Goal: Task Accomplishment & Management: Use online tool/utility

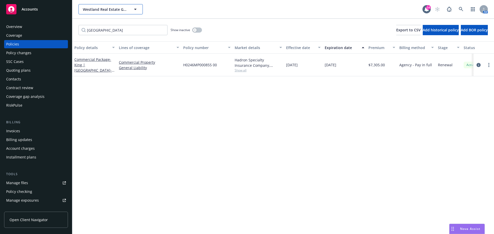
click at [102, 13] on button "Westland Real Estate Group" at bounding box center [110, 9] width 64 height 10
type input "regent"
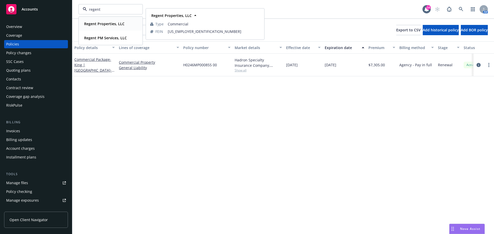
click at [115, 24] on strong "Regent Properties, LLC" at bounding box center [104, 23] width 40 height 5
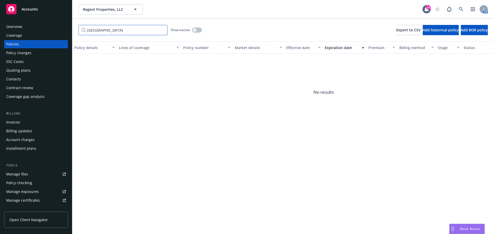
click at [161, 30] on input "westland village" at bounding box center [122, 30] width 89 height 10
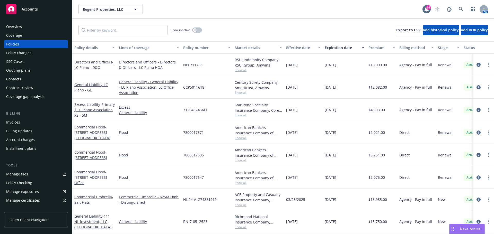
click at [39, 28] on div "Overview" at bounding box center [36, 27] width 60 height 8
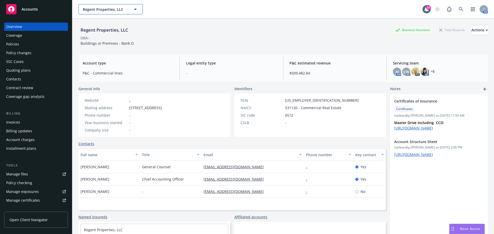
click at [108, 11] on span "Regent Properties, LLC" at bounding box center [105, 9] width 45 height 5
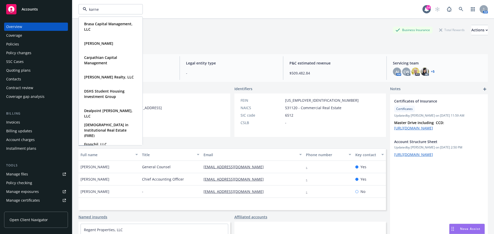
type input "karney"
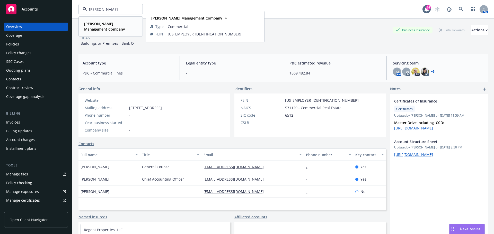
click at [93, 20] on div "Karney Management Company Type Commercial FEIN 95-4223177" at bounding box center [110, 26] width 63 height 19
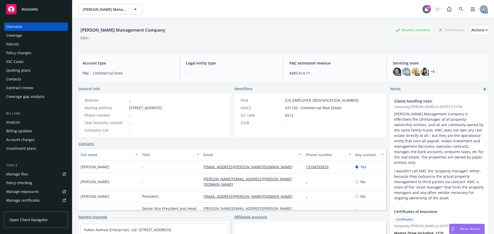
click at [22, 55] on div "Policy changes" at bounding box center [18, 53] width 25 height 8
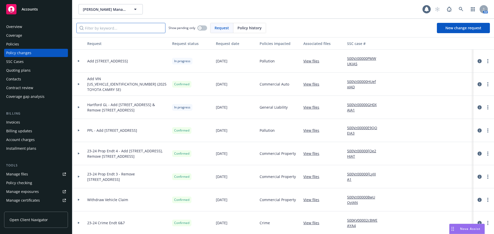
click at [125, 30] on input "Filter by keyword..." at bounding box center [120, 28] width 89 height 10
click at [77, 60] on div at bounding box center [78, 61] width 13 height 23
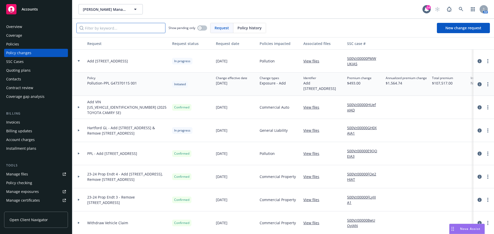
click at [116, 31] on input "Filter by keyword..." at bounding box center [120, 28] width 89 height 10
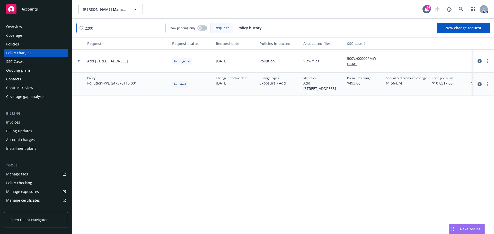
type input "2200"
drag, startPoint x: 188, startPoint y: 10, endPoint x: 163, endPoint y: 14, distance: 25.3
click at [188, 10] on div "Karney Management Company Karney Management Company" at bounding box center [250, 9] width 344 height 10
click at [23, 120] on div "Invoices" at bounding box center [36, 122] width 60 height 8
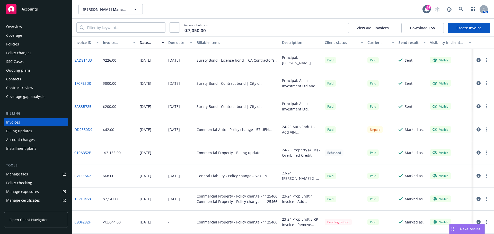
click at [24, 45] on div "Policies" at bounding box center [36, 44] width 60 height 8
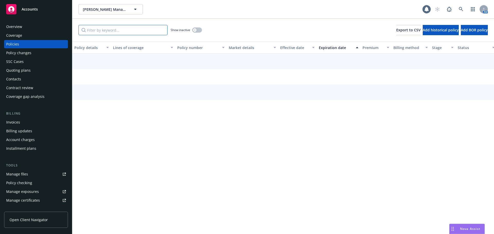
click at [145, 29] on input "Filter by keyword..." at bounding box center [122, 30] width 89 height 10
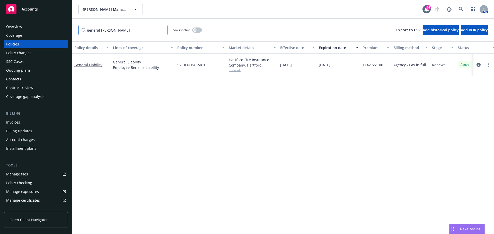
type input "general liab"
click at [297, 6] on div "Karney Management Company Karney Management Company" at bounding box center [250, 9] width 344 height 10
click at [16, 51] on div "Policy changes" at bounding box center [18, 53] width 25 height 8
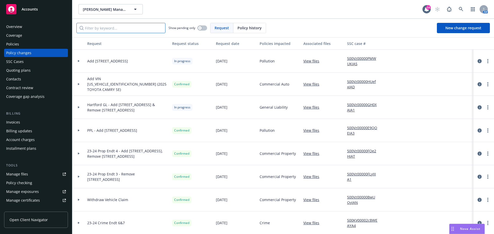
click at [123, 30] on input "Filter by keyword..." at bounding box center [120, 28] width 89 height 10
click at [485, 61] on link "more" at bounding box center [488, 61] width 6 height 6
click at [456, 99] on link "Resume workflow" at bounding box center [443, 103] width 88 height 10
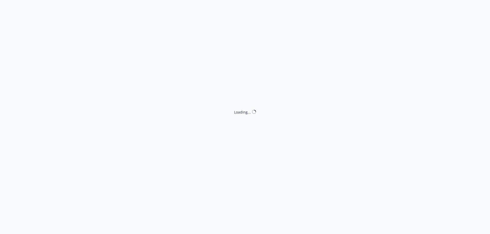
select select "ACCEPTED"
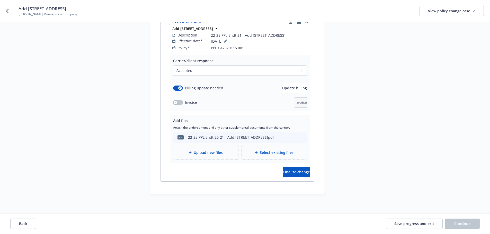
scroll to position [88, 0]
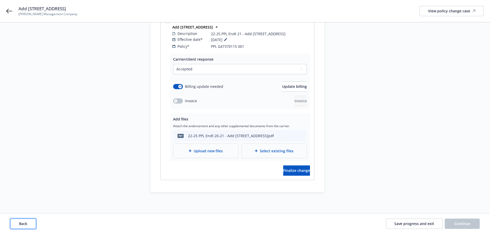
click at [21, 222] on span "Back" at bounding box center [23, 224] width 8 height 5
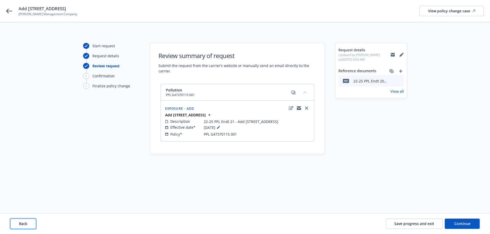
scroll to position [0, 0]
click at [21, 222] on span "Back" at bounding box center [23, 224] width 8 height 5
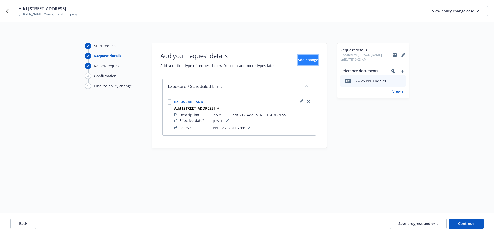
click at [298, 64] on button "Add change" at bounding box center [308, 60] width 21 height 10
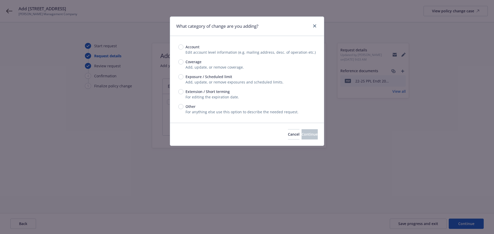
click at [218, 77] on span "Exposure / Scheduled limit" at bounding box center [209, 76] width 47 height 5
click at [183, 77] on input "Exposure / Scheduled limit" at bounding box center [180, 76] width 5 height 5
radio input "true"
click at [302, 130] on button "Continue" at bounding box center [310, 134] width 16 height 10
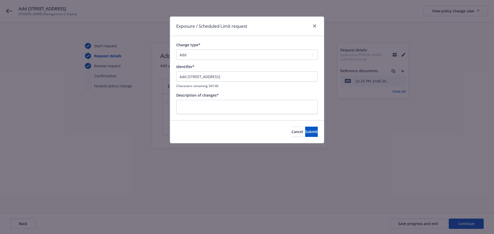
drag, startPoint x: 275, startPoint y: 67, endPoint x: 275, endPoint y: 70, distance: 3.1
click at [275, 68] on div "Identifier*" at bounding box center [247, 66] width 142 height 5
click at [276, 81] on input "Add 2200 South 43rd Avenue, Phoenix, AZ" at bounding box center [247, 77] width 142 height 10
type input "Add 2200 South 43rd Avenue, Phoenix, AZ - AFM"
click at [259, 106] on textarea at bounding box center [247, 107] width 142 height 14
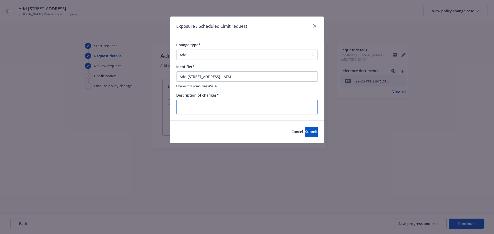
paste textarea "Add 2200 South 43rd Avenue, Phoenix, AZ - AFM"
type textarea "Add 2200 South 43rd Avenue, Phoenix, AZ - AFM"
type textarea "x"
type textarea "Add 2200 South 43rd Avenue, Phoenix, AZ - AFM"
click at [311, 135] on button "Submit" at bounding box center [311, 132] width 13 height 10
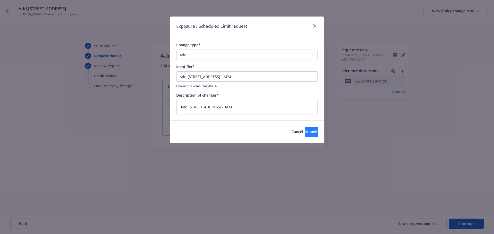
type textarea "x"
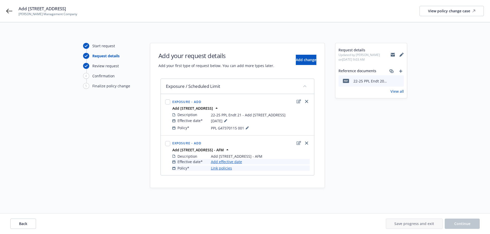
click at [233, 165] on link "Add effective date" at bounding box center [226, 161] width 31 height 5
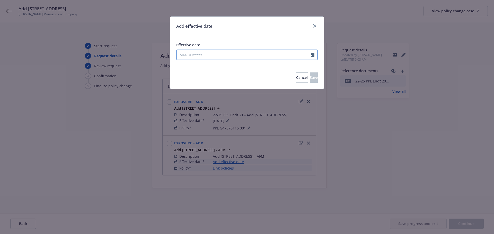
select select "8"
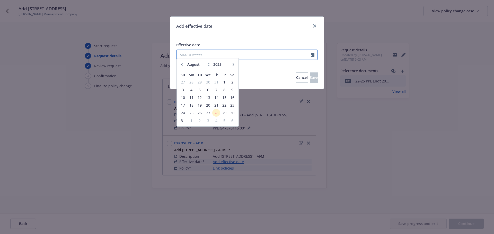
click at [201, 52] on input "Effective date" at bounding box center [244, 55] width 134 height 10
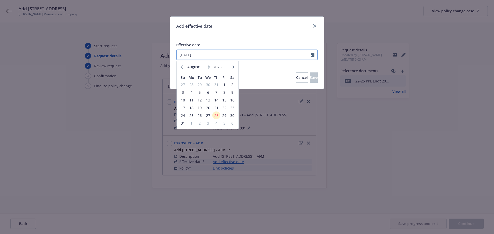
type input "07/09/2025"
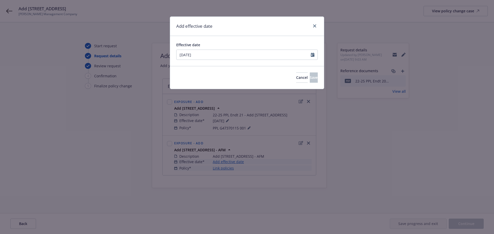
click at [261, 45] on div "Effective date" at bounding box center [247, 44] width 142 height 5
click at [310, 75] on button "Save" at bounding box center [314, 78] width 8 height 10
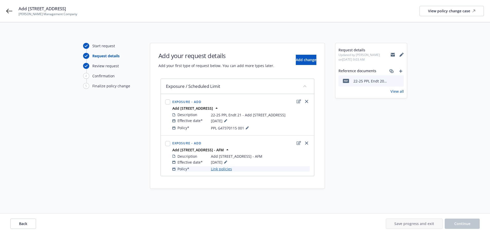
click at [222, 172] on link "Link policies" at bounding box center [221, 168] width 21 height 5
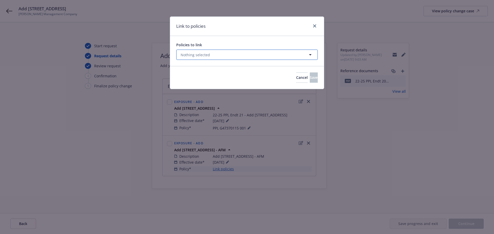
click at [220, 57] on button "Nothing selected" at bounding box center [247, 55] width 142 height 10
select select "ACTIVE"
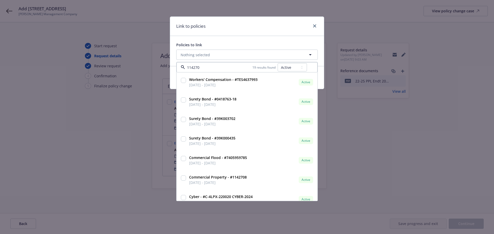
type input "1142708"
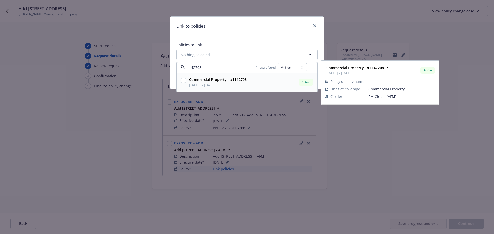
click at [183, 79] on input "checkbox" at bounding box center [183, 80] width 5 height 5
checkbox input "true"
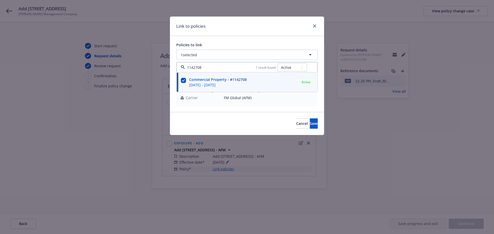
type input "1142708"
click at [241, 35] on div "Link to policies" at bounding box center [247, 26] width 154 height 19
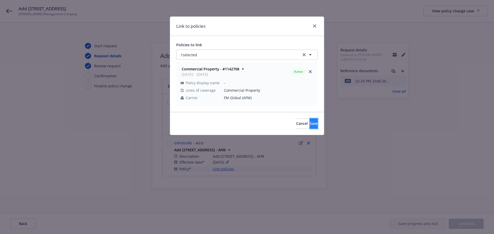
click at [310, 128] on button "Save" at bounding box center [314, 124] width 8 height 10
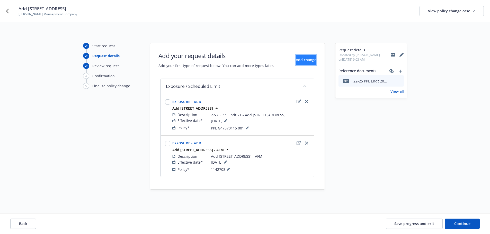
click at [296, 59] on span "Add change" at bounding box center [306, 59] width 21 height 5
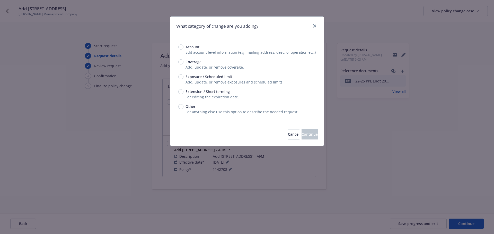
click at [211, 74] on span "Exposure / Scheduled limit" at bounding box center [209, 76] width 47 height 5
click at [183, 74] on input "Exposure / Scheduled limit" at bounding box center [180, 76] width 5 height 5
radio input "true"
click at [302, 135] on span "Continue" at bounding box center [310, 134] width 16 height 5
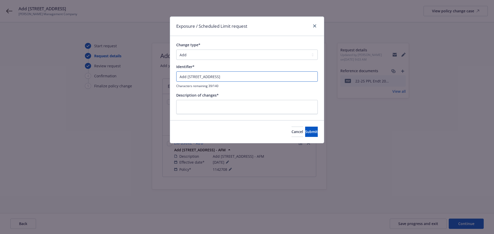
click at [268, 79] on input "Add 2200 South 43rd Avenue, Phoenix, AZ" at bounding box center [247, 77] width 142 height 10
type input "Add 2200 South 43rd Avenue, Phoenix, AZ - GL"
click at [257, 104] on textarea at bounding box center [247, 107] width 142 height 14
paste textarea "Add 2200 South 43rd Avenue, Phoenix, AZ - GL"
type textarea "x"
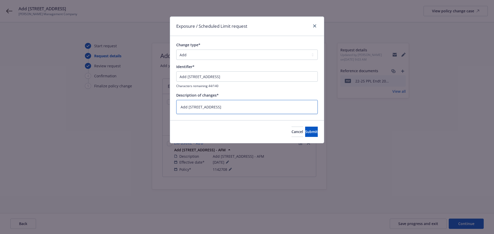
type textarea "Add 2200 South 43rd Avenue, Phoenix, AZ - GL"
click at [269, 79] on input "Add 2200 South 43rd Avenue, Phoenix, AZ - GL" at bounding box center [247, 77] width 142 height 10
type textarea "x"
type input "Add 2200 South 43rd Avenue, Phoenix, AZ - G"
type textarea "x"
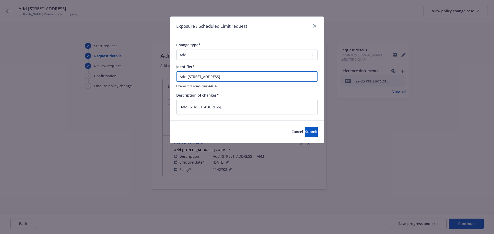
type input "Add 2200 South 43rd Avenue, Phoenix, AZ -"
type textarea "x"
type input "Add 2200 South 43rd Avenue, Phoenix, AZ - G"
type textarea "x"
type input "Add 2200 South 43rd Avenue, Phoenix, AZ - GL"
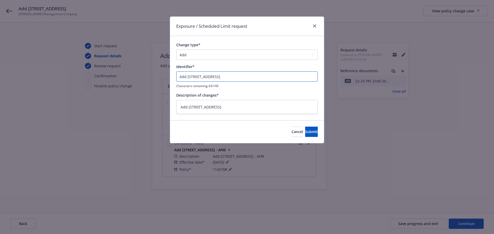
type textarea "x"
type input "Add 2200 South 43rd Avenue, Phoenix, AZ - GL"
type textarea "x"
type input "Add 2200 South 43rd Avenue, Phoenix, AZ - GL H"
type textarea "x"
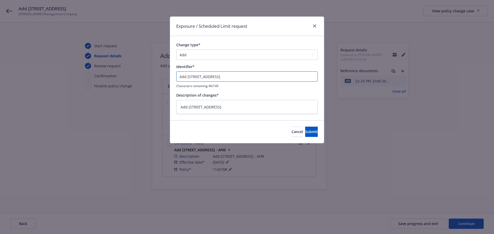
type input "Add 2200 South 43rd Avenue, Phoenix, AZ - GL Ha"
type textarea "x"
type input "Add 2200 South 43rd Avenue, Phoenix, AZ - GL Har"
type textarea "x"
type input "Add 2200 South 43rd Avenue, Phoenix, AZ - GL Hart"
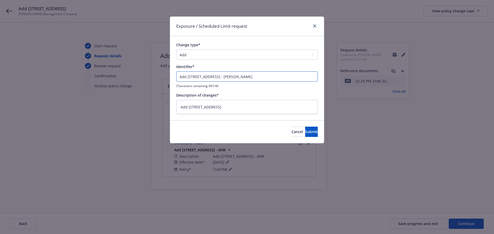
type textarea "x"
type input "Add 2200 South 43rd Avenue, Phoenix, AZ - GL Hartf"
type textarea "x"
type input "Add 2200 South 43rd Avenue, Phoenix, AZ - GL Hartfo"
type textarea "x"
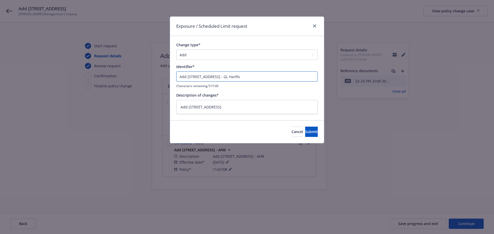
type input "Add 2200 South 43rd Avenue, Phoenix, AZ - GL Hartfor"
type textarea "x"
type input "Add 2200 South 43rd Avenue, Phoenix, AZ - GL Hartford"
click at [283, 106] on textarea "Add 2200 South 43rd Avenue, Phoenix, AZ - GL" at bounding box center [247, 107] width 142 height 14
paste textarea "Hartford"
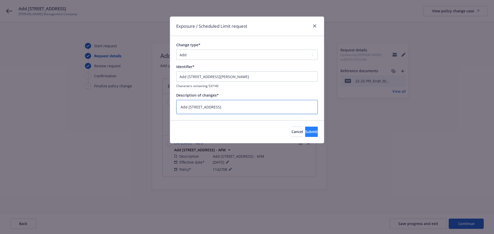
type textarea "x"
type textarea "Add 2200 South 43rd Avenue, Phoenix, AZ - GL Hartford"
click at [305, 134] on span "Submit" at bounding box center [311, 131] width 13 height 5
type textarea "x"
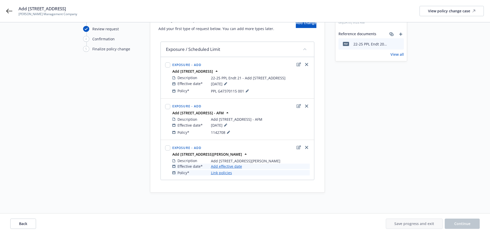
scroll to position [42, 0]
click at [229, 165] on link "Add effective date" at bounding box center [226, 166] width 31 height 5
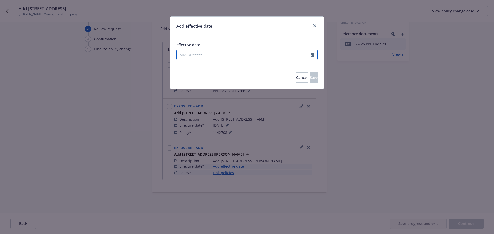
click at [239, 55] on input "Effective date" at bounding box center [244, 55] width 134 height 10
select select "8"
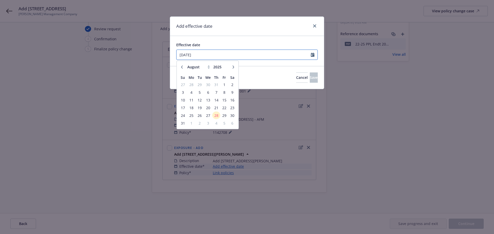
click at [239, 55] on input "07/09/2025" at bounding box center [244, 55] width 134 height 10
type input "07/09/2025"
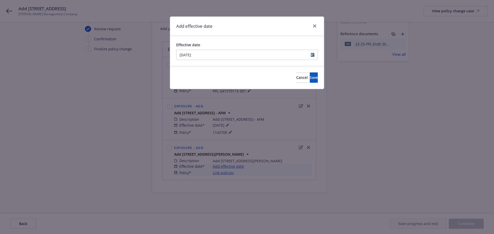
click at [262, 34] on div "Add effective date" at bounding box center [247, 26] width 154 height 19
click at [310, 76] on span "Save" at bounding box center [314, 77] width 8 height 5
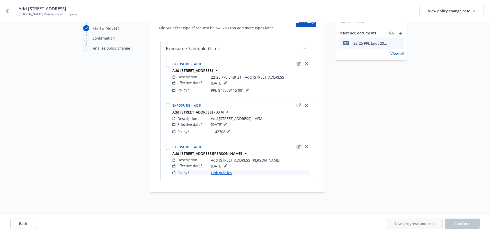
click at [218, 174] on link "Link policies" at bounding box center [221, 172] width 21 height 5
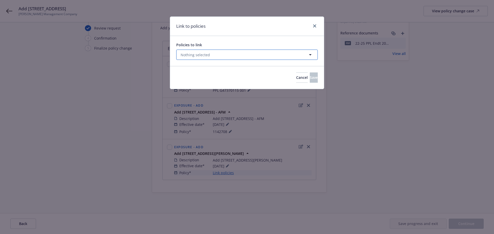
click at [214, 56] on button "Nothing selected" at bounding box center [247, 55] width 142 height 10
select select "ACTIVE"
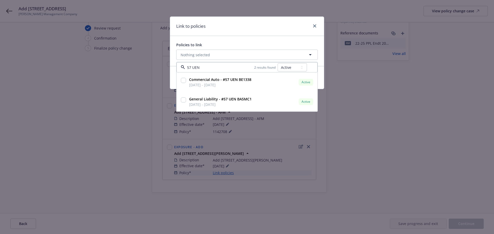
type input "57 UEN"
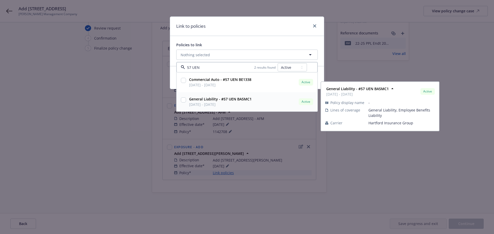
click at [184, 101] on input "checkbox" at bounding box center [183, 100] width 5 height 5
checkbox input "true"
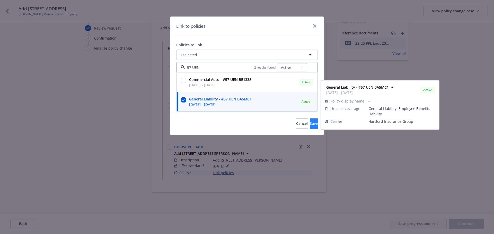
type input "57 UEN"
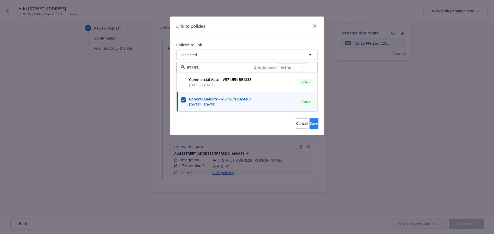
click at [310, 121] on button "Save" at bounding box center [314, 124] width 8 height 10
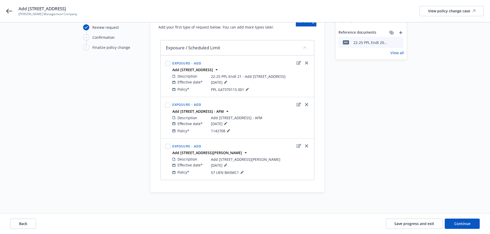
click at [65, 161] on div "Start request Request details Review request 4 Confirmation 5 Finalize policy c…" at bounding box center [245, 98] width 478 height 189
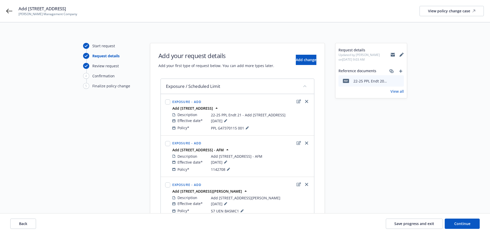
scroll to position [26, 0]
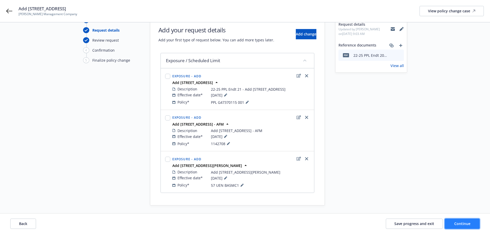
click at [464, 224] on span "Continue" at bounding box center [462, 224] width 16 height 5
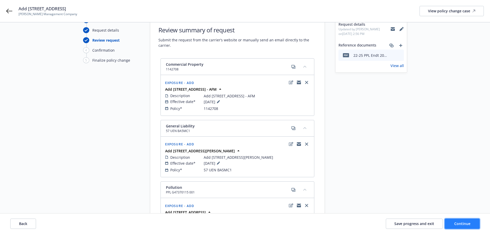
click at [473, 222] on button "Continue" at bounding box center [462, 224] width 35 height 10
select select "ACCEPTED"
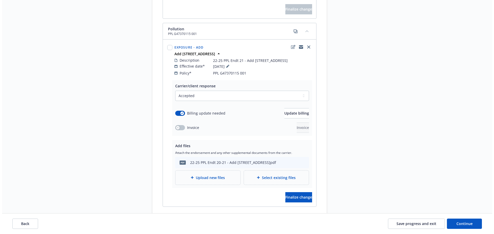
scroll to position [412, 0]
click at [282, 113] on span "Update billing" at bounding box center [294, 112] width 25 height 5
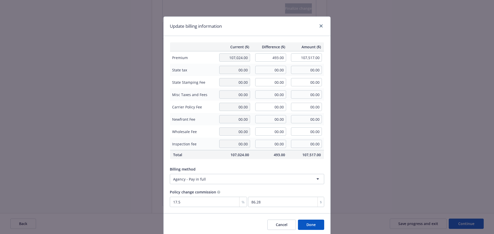
click at [309, 225] on button "Done" at bounding box center [311, 225] width 26 height 10
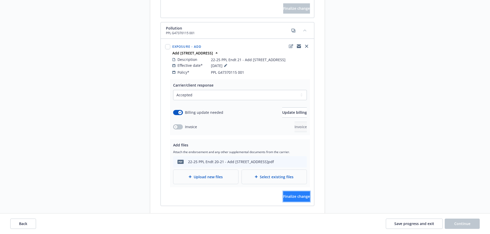
click at [283, 198] on span "Finalize change" at bounding box center [296, 196] width 27 height 5
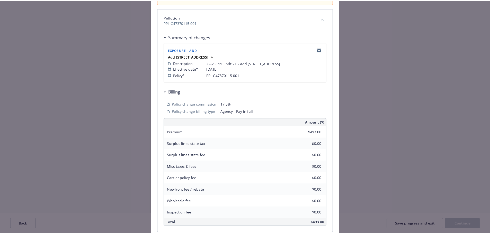
scroll to position [113, 0]
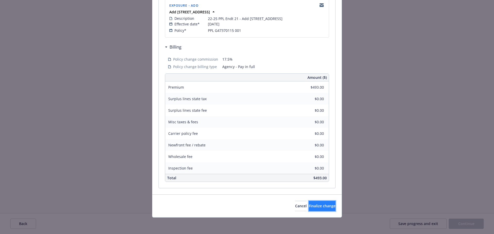
click at [317, 207] on span "Finalize change" at bounding box center [322, 206] width 27 height 5
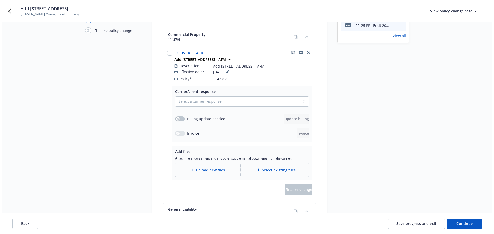
scroll to position [51, 0]
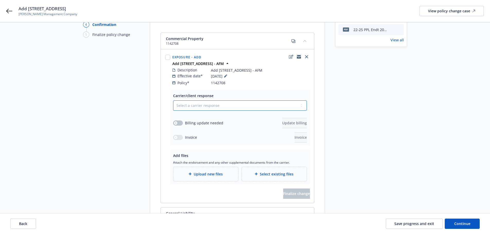
drag, startPoint x: 211, startPoint y: 102, endPoint x: 209, endPoint y: 105, distance: 3.6
click at [211, 102] on select "Select a carrier response Accepted Accepted with revision No endorsement needed…" at bounding box center [240, 106] width 134 height 10
select select "ACCEPTED"
click at [173, 101] on select "Select a carrier response Accepted Accepted with revision No endorsement needed…" at bounding box center [240, 106] width 134 height 10
click at [178, 121] on button "button" at bounding box center [178, 123] width 10 height 5
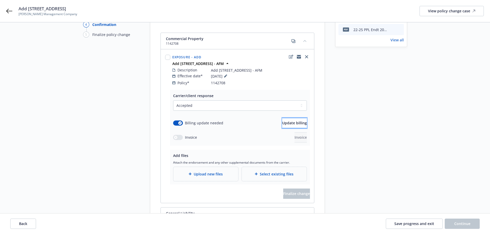
click at [282, 118] on button "Update billing" at bounding box center [294, 123] width 25 height 10
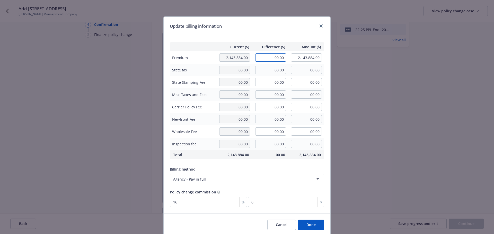
click at [272, 57] on input "00.00" at bounding box center [270, 58] width 31 height 8
type input "18,904.00"
type input "2,162,788.00"
type input "3024.64"
click at [270, 36] on div "Update billing information" at bounding box center [247, 26] width 167 height 19
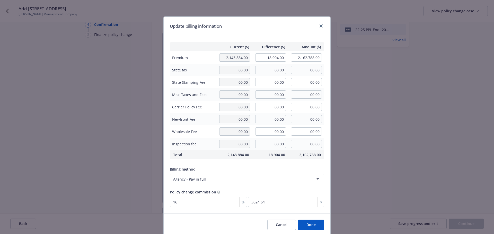
scroll to position [19, 0]
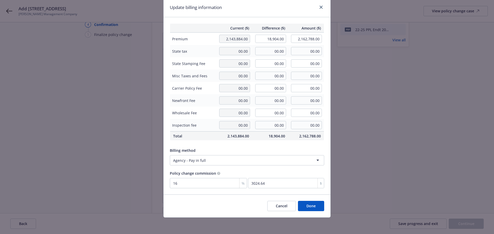
click at [308, 204] on button "Done" at bounding box center [311, 206] width 26 height 10
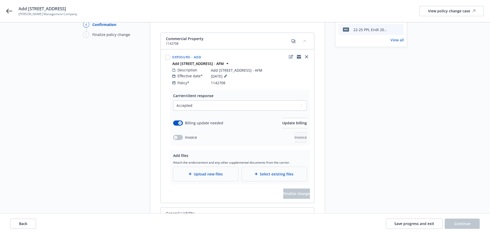
click at [211, 172] on span "Upload new files" at bounding box center [208, 174] width 29 height 5
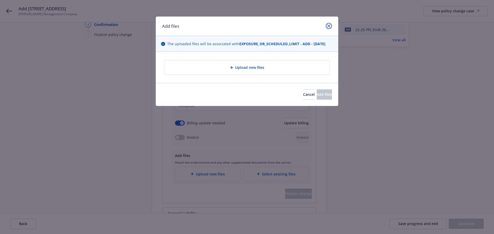
click at [328, 26] on icon "close" at bounding box center [328, 25] width 3 height 3
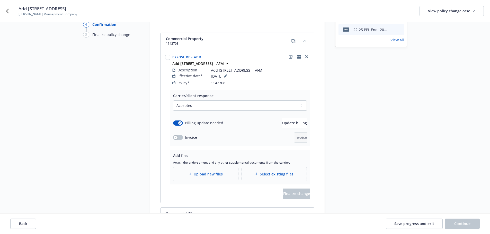
click at [214, 172] on span "Upload new files" at bounding box center [208, 174] width 29 height 5
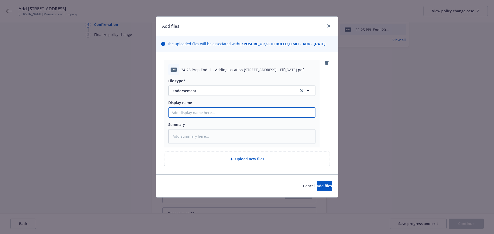
click at [236, 110] on input "Display name" at bounding box center [242, 113] width 147 height 10
click at [222, 113] on input "Display name" at bounding box center [242, 113] width 147 height 10
paste input "24-25 Prop Endt 1 - Adding Location 2200 S 43rd Avenue, Phoenix AZ - Eff 7.9.25"
type textarea "x"
type input "24-25 Prop Endt 1 - Adding Location 2200 S 43rd Avenue, Phoenix AZ - Eff 7.9.25"
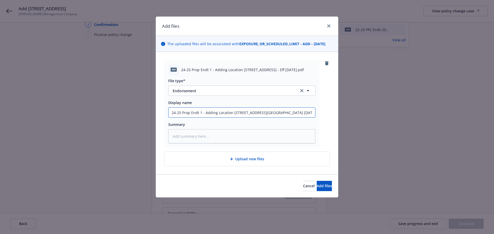
type textarea "x"
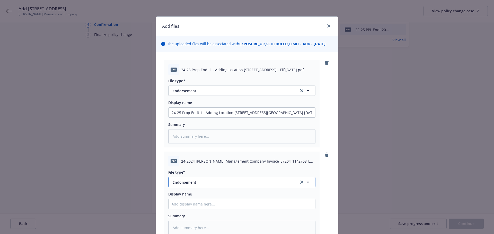
click at [200, 185] on button "Endorsement" at bounding box center [241, 182] width 147 height 10
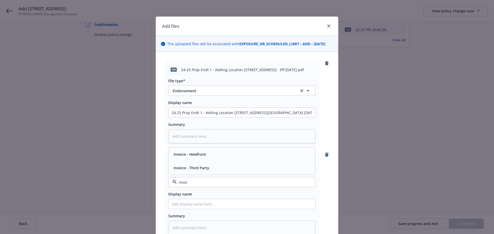
type input "invoic"
drag, startPoint x: 197, startPoint y: 172, endPoint x: 196, endPoint y: 188, distance: 15.5
click at [197, 172] on div "Invoice - Third Party" at bounding box center [242, 168] width 147 height 14
click at [187, 118] on input "Display name" at bounding box center [242, 113] width 147 height 10
type textarea "x"
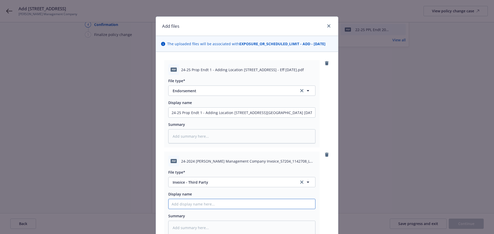
type input "C"
type textarea "x"
type input "Ca"
type textarea "x"
type input "Car"
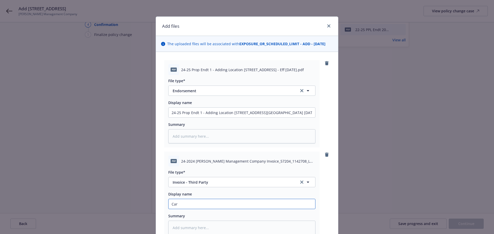
type textarea "x"
type input "Carr"
type textarea "x"
type input "Carri"
type textarea "x"
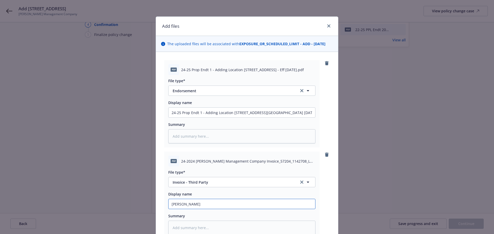
type input "Carrie"
type textarea "x"
type input "Carrier"
type textarea "x"
type input "Carrier"
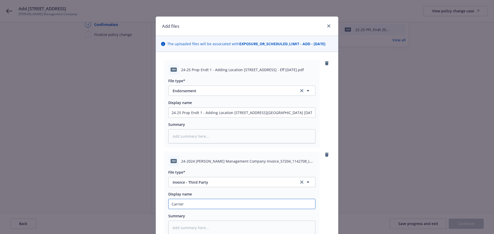
type textarea "x"
type input "Carrier I"
type textarea "x"
type input "Carrier In"
type textarea "x"
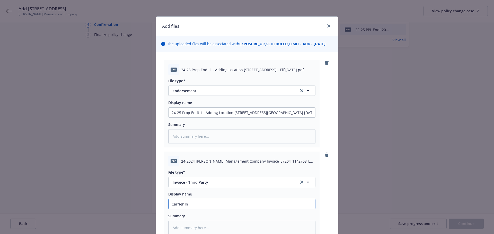
type input "Carrier Inv"
type textarea "x"
type input "Carrier Invo"
type textarea "x"
type input "Carrier Invoi"
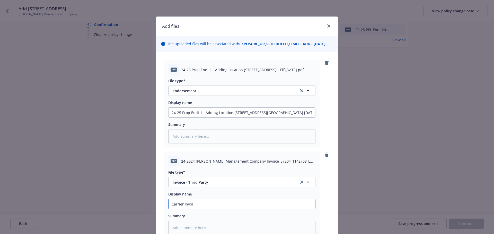
type textarea "x"
type input "Carrier Invoic"
type textarea "x"
type input "Carrier Invoice"
type textarea "x"
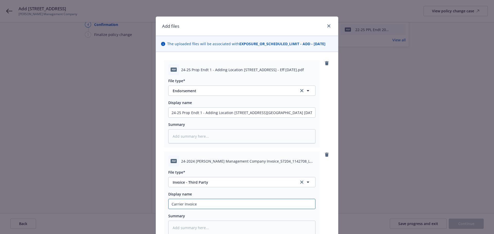
type input "Carrier Invoice"
type textarea "x"
type input "Carrier Invoice -"
type textarea "x"
type input "Carrier Invoice -"
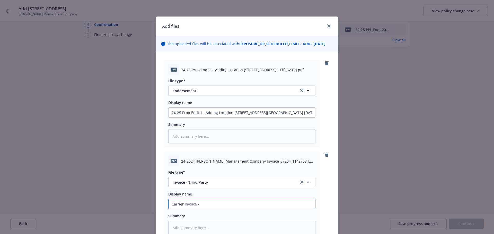
type textarea "x"
type input "Carrier Invoice - A"
type textarea "x"
type input "Carrier Invoice - AF"
type textarea "x"
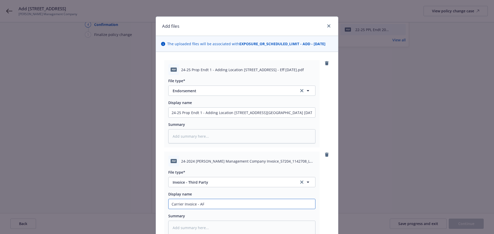
type input "Carrier Invoice - AFM"
type textarea "x"
type input "Carrier Invoice - AF"
type textarea "x"
type input "Carrier Invoice - A"
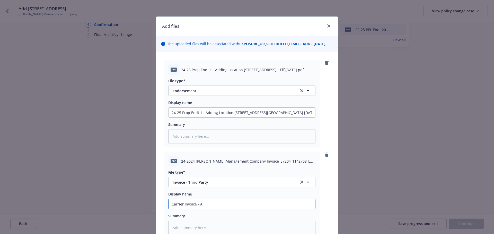
type textarea "x"
type input "Carrier Invoice -"
type textarea "x"
type input "Carrier Invoice -"
type textarea "x"
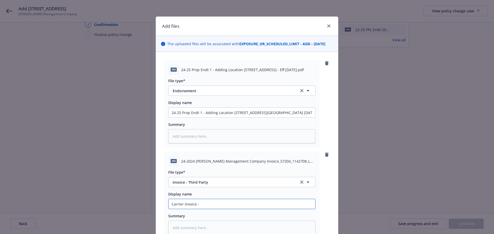
type input "Carrier Invoice"
type textarea "x"
type input "Carrier Invoice"
type textarea "x"
type input "Carrier Invoic"
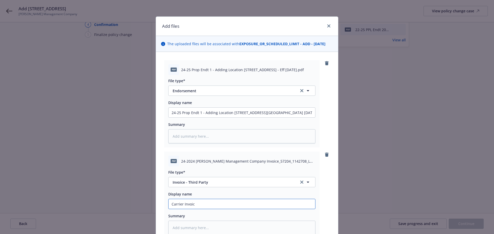
type textarea "x"
type input "Carrier Invoi"
type textarea "x"
type input "Carrier Invo"
type textarea "x"
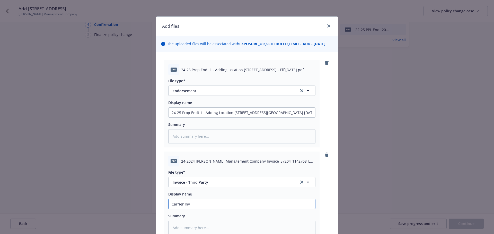
type input "Carrier In"
type textarea "x"
type input "Carrier I"
type textarea "x"
type input "Carrier"
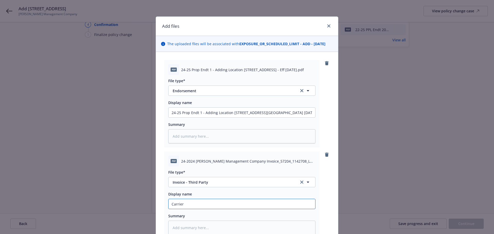
type textarea "x"
type input "Carrier"
type textarea "x"
type input "Carrie"
type textarea "x"
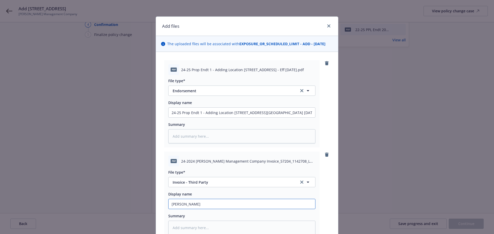
type input "Carri"
type textarea "x"
type input "Carr"
type textarea "x"
type input "Car"
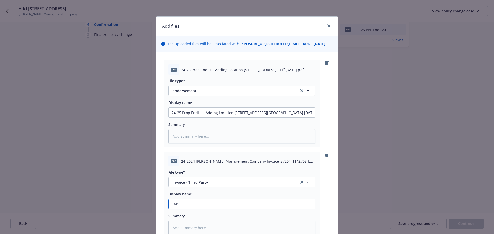
type textarea "x"
type input "Ca"
type textarea "x"
type input "C"
type textarea "x"
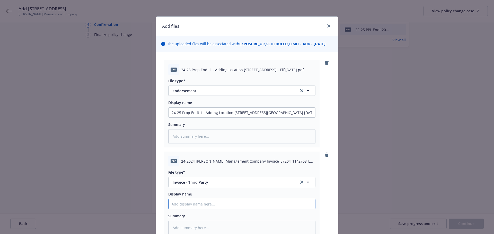
type textarea "x"
type input "9"
type textarea "x"
type input "("
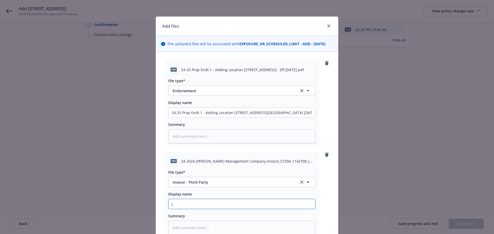
type textarea "x"
type input "(C"
type textarea "x"
type input "(Ca"
type textarea "x"
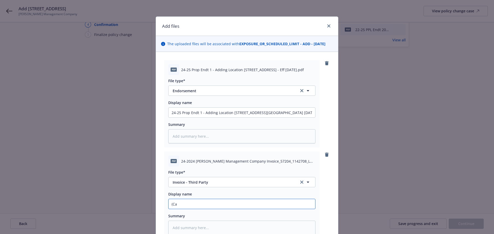
type input "(Car"
type textarea "x"
type input "(Carr"
type textarea "x"
type input "(Carri"
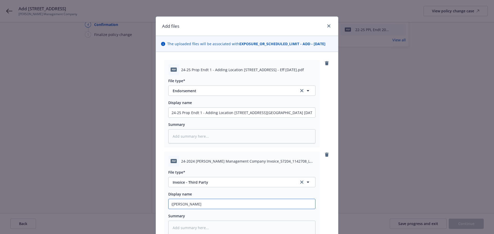
type textarea "x"
type input "(Carrie"
type textarea "x"
type input "(Carrier"
type textarea "x"
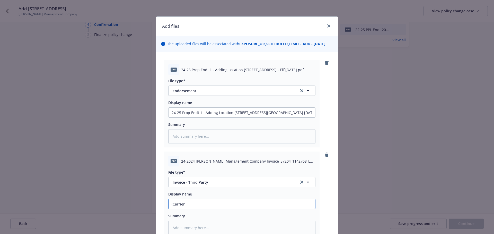
type input "(Carrier"
type textarea "x"
type input "(Carrier I"
type textarea "x"
type input "(Carrier In"
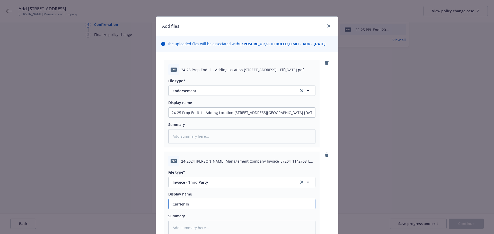
type textarea "x"
type input "(Carrier Inv"
type textarea "x"
type input "(Carrier Invo"
type textarea "x"
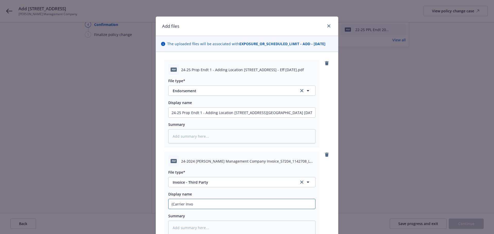
type input "(Carrier Invoi"
type textarea "x"
type input "(Carrier Invoic"
type textarea "x"
type input "(Carrier Invoice"
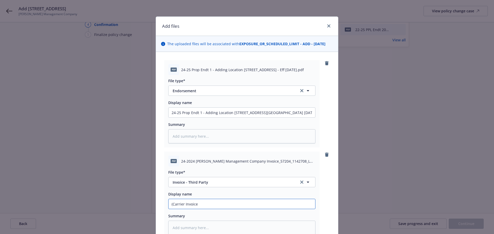
type textarea "x"
type input "(Carrier Invoice)"
type textarea "x"
type input "(Carrier Invoice)"
paste input "24-25 Prop Endt 1 - Adding Location 2200 S 43rd Avenue, Phoenix AZ - Eff 7.9.25"
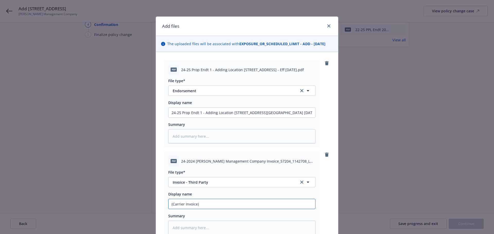
type textarea "x"
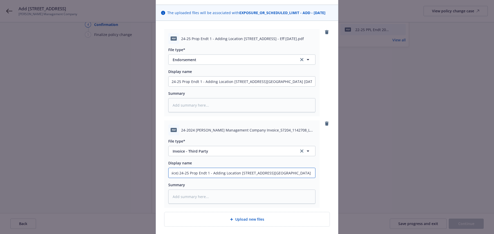
scroll to position [72, 0]
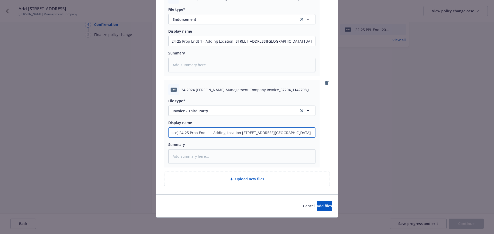
type input "(Carrier Invoice) 24-25 Prop Endt 1 - Adding Location 2200 S 43rd Avenue, Phoen…"
click at [327, 213] on div "Cancel Add files" at bounding box center [247, 206] width 182 height 23
click at [317, 203] on button "Add files" at bounding box center [324, 206] width 15 height 10
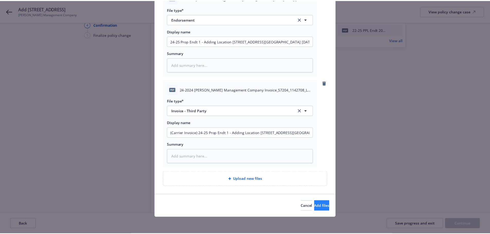
scroll to position [53, 0]
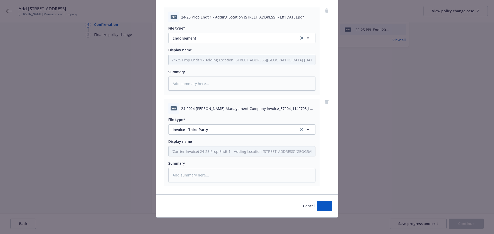
type textarea "x"
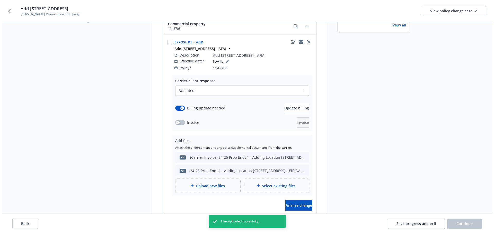
scroll to position [77, 0]
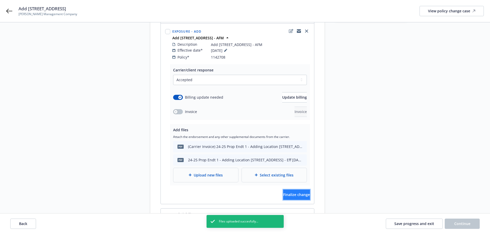
click at [286, 192] on span "Finalize change" at bounding box center [296, 194] width 27 height 5
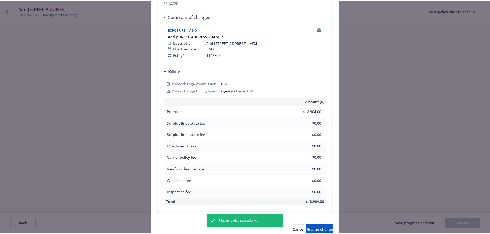
scroll to position [103, 0]
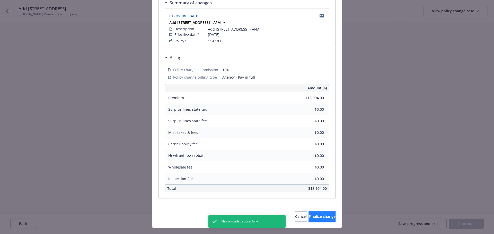
click at [310, 214] on span "Finalize change" at bounding box center [322, 216] width 27 height 5
select select "ACCEPTED"
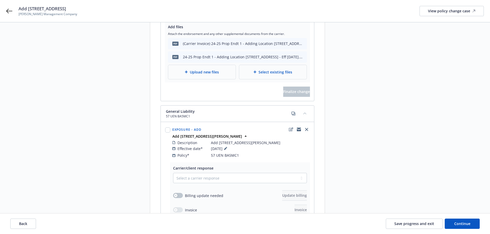
scroll to position [232, 0]
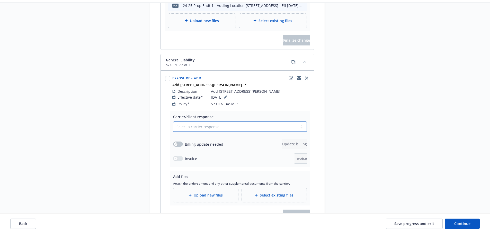
click at [219, 122] on select "Select a carrier response Accepted Accepted with revision No endorsement needed…" at bounding box center [240, 127] width 134 height 10
select select "ACCEPTED"
click at [173, 122] on select "Select a carrier response Accepted Accepted with revision No endorsement needed…" at bounding box center [240, 127] width 134 height 10
click at [174, 139] on div "Billing update needed Update billing" at bounding box center [240, 144] width 134 height 10
click at [176, 142] on div "Billing update needed" at bounding box center [198, 144] width 50 height 5
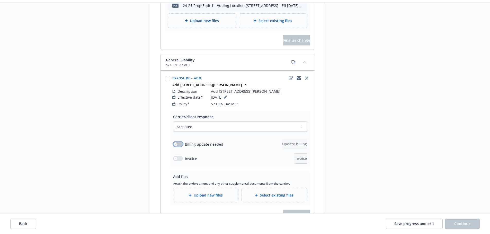
click at [175, 143] on icon "button" at bounding box center [176, 144] width 2 height 2
click at [282, 142] on span "Update billing" at bounding box center [294, 144] width 25 height 5
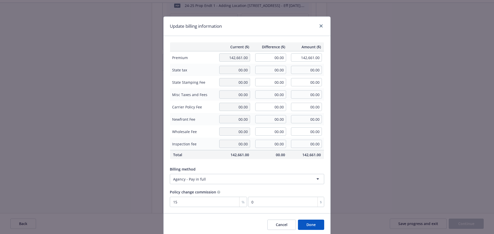
click at [268, 63] on td "00.00" at bounding box center [270, 57] width 36 height 13
click at [269, 58] on input "00.00" at bounding box center [270, 58] width 31 height 8
type input "1,453.00"
type input "144,114.00"
type input "217.95"
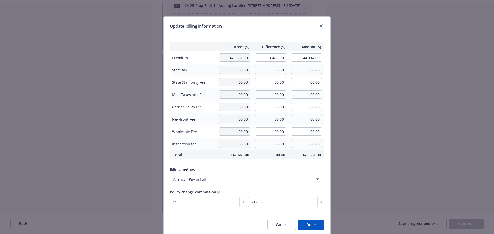
click at [261, 36] on div "Current ($) Difference ($) Amount ($) Premium 142,661.00 1,453.00 144,114.00 St…" at bounding box center [247, 125] width 167 height 178
click at [313, 226] on button "Done" at bounding box center [311, 225] width 26 height 10
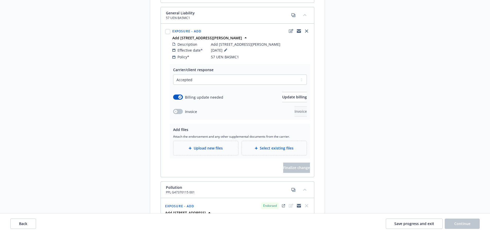
scroll to position [283, 0]
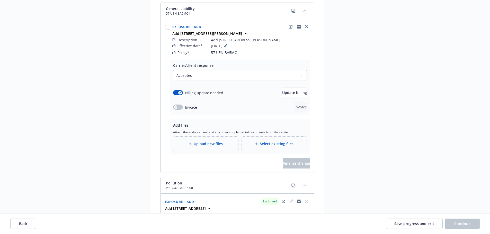
click at [202, 141] on span "Upload new files" at bounding box center [208, 143] width 29 height 5
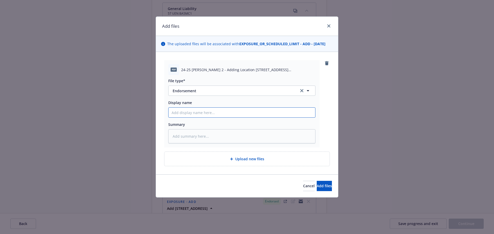
click at [225, 112] on input "Display name" at bounding box center [242, 113] width 147 height 10
paste input "24-25 GL Endt 2 - Adding Location 2200 S 43rd Avenue, Phoenix AZ - Eff 7.9.25"
type textarea "x"
type input "24-25 GL Endt 2 - Adding Location 2200 S 43rd Avenue, Phoenix AZ - Eff 7.9.25"
click at [318, 185] on span "Add files" at bounding box center [324, 186] width 15 height 5
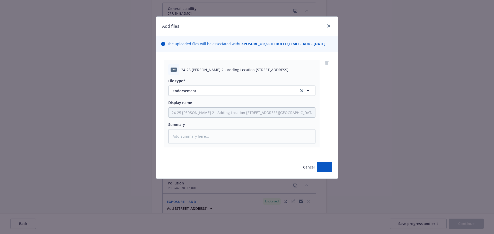
type textarea "x"
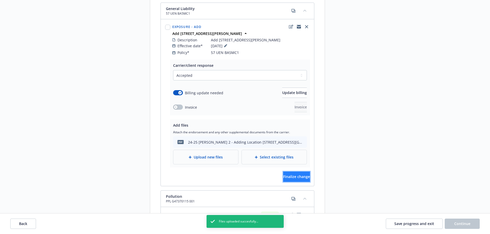
click at [283, 172] on button "Finalize change" at bounding box center [296, 177] width 27 height 10
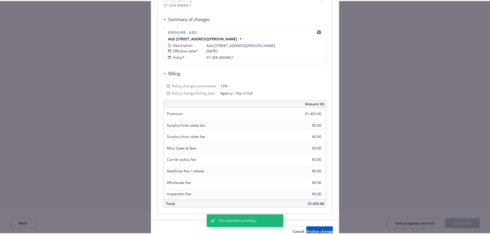
scroll to position [113, 0]
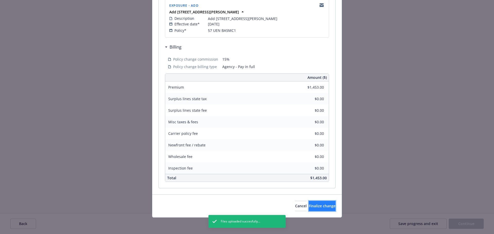
click at [309, 205] on span "Finalize change" at bounding box center [322, 206] width 27 height 5
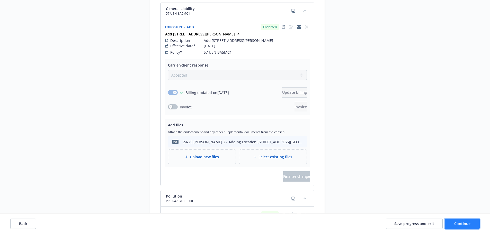
click at [451, 224] on button "Continue" at bounding box center [462, 224] width 35 height 10
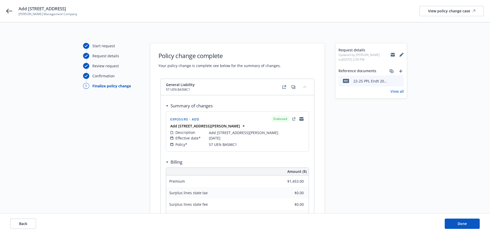
scroll to position [521, 0]
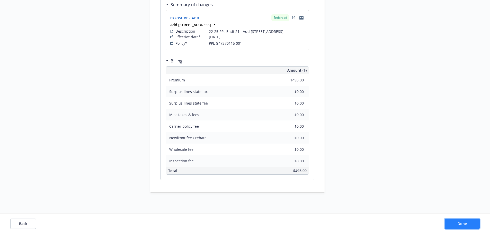
click at [461, 221] on button "Done" at bounding box center [462, 224] width 35 height 10
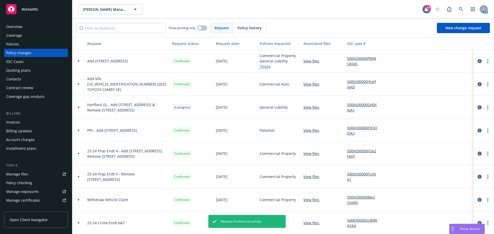
click at [12, 122] on div "Invoices" at bounding box center [13, 122] width 14 height 8
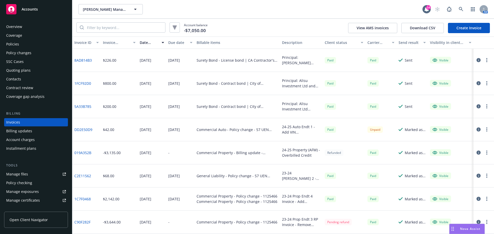
click at [465, 31] on link "Create Invoice" at bounding box center [469, 28] width 42 height 10
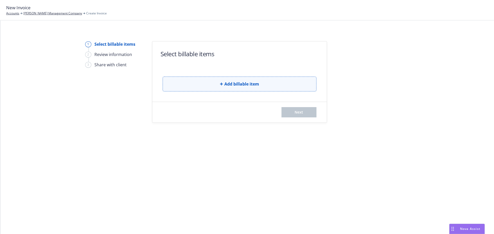
click at [271, 88] on button "Add billable item" at bounding box center [240, 84] width 154 height 15
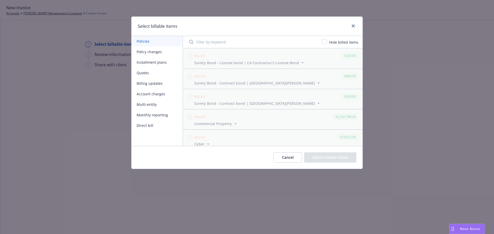
click at [162, 56] on button "Policy changes" at bounding box center [156, 52] width 51 height 11
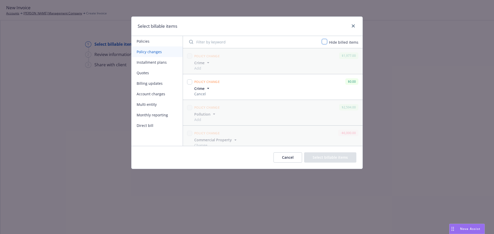
click at [324, 40] on input "checkbox" at bounding box center [324, 41] width 5 height 5
checkbox input "true"
click at [190, 80] on input "checkbox" at bounding box center [189, 82] width 5 height 5
checkbox input "true"
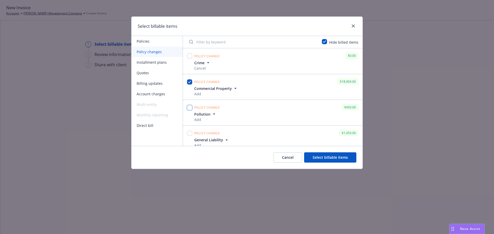
click at [190, 108] on input "checkbox" at bounding box center [189, 107] width 5 height 5
checkbox input "true"
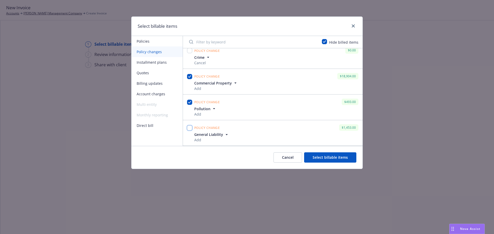
click at [191, 127] on input "checkbox" at bounding box center [189, 128] width 5 height 5
checkbox input "true"
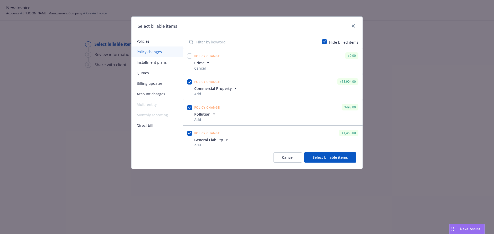
click at [338, 153] on button "Select billable items" at bounding box center [330, 158] width 52 height 10
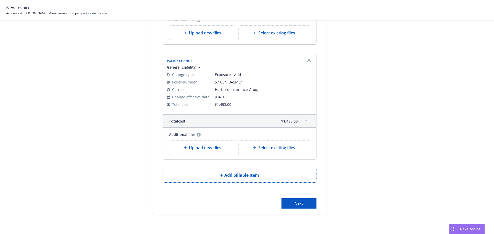
scroll to position [246, 0]
click at [304, 208] on div "Next" at bounding box center [239, 203] width 174 height 21
click at [304, 202] on button "Next" at bounding box center [299, 203] width 35 height 10
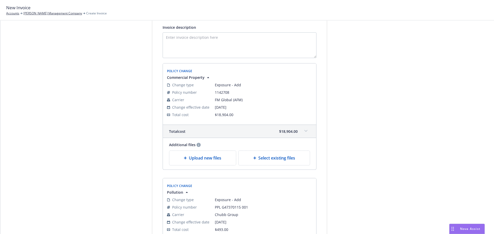
scroll to position [0, 0]
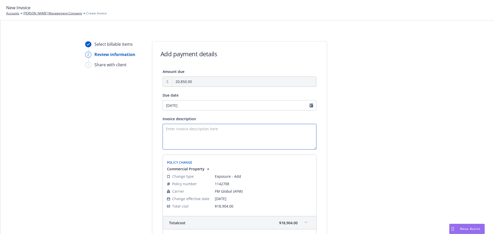
click at [183, 133] on textarea "Invoice description" at bounding box center [240, 137] width 154 height 26
click at [218, 120] on div "Invoice description" at bounding box center [240, 119] width 154 height 6
click at [215, 136] on textarea "24-25" at bounding box center [240, 137] width 154 height 26
click at [232, 121] on div "Invoice description" at bounding box center [240, 119] width 154 height 6
click at [238, 127] on textarea "24-25 Endorsements -" at bounding box center [240, 137] width 154 height 26
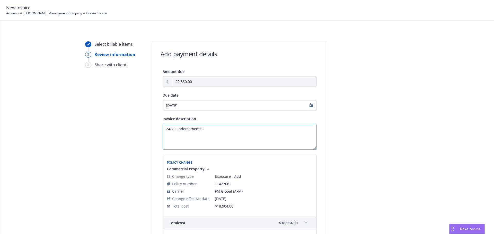
paste textarea "Add 2200 South 43rd Avenue (Phoenix 43RD St, LLC) Effective 7/9/2025"
drag, startPoint x: 174, startPoint y: 129, endPoint x: 188, endPoint y: 129, distance: 13.4
click at [176, 129] on textarea "24-25 Endorsements - Add 2200 South 43rd Avenue (Phoenix 43RD St, LLC) Effectiv…" at bounding box center [240, 137] width 154 height 26
click at [225, 138] on textarea "24-25 GL, Prop, PLL Endorsements - Add 2200 South 43rd Avenue (Phoenix 43RD St,…" at bounding box center [240, 137] width 154 height 26
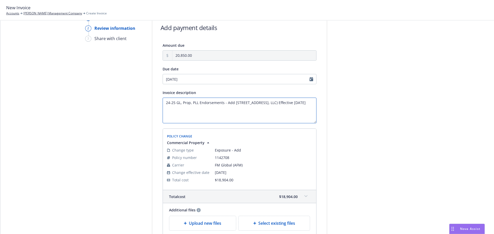
scroll to position [51, 0]
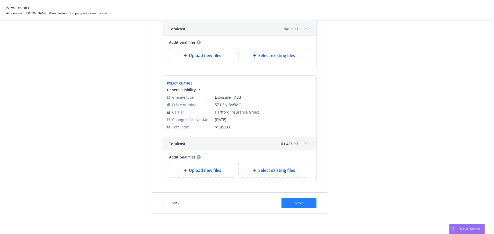
type textarea "24-25 GL, Prop, PLL Endorsements - Add 2200 South 43rd Avenue (Phoenix 43RD St,…"
click at [295, 207] on button "Next" at bounding box center [299, 203] width 35 height 10
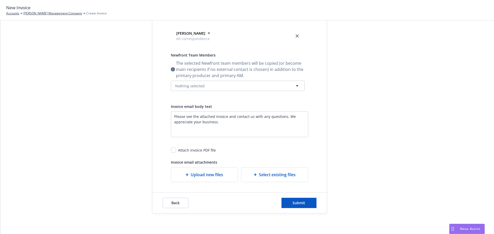
scroll to position [0, 0]
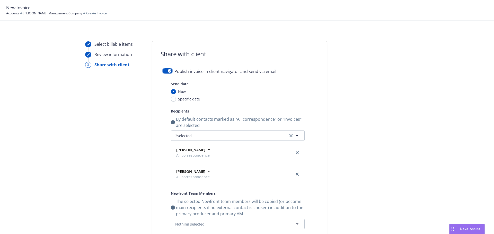
click at [164, 73] on button "button" at bounding box center [168, 70] width 10 height 5
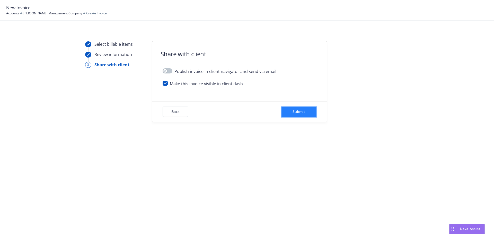
click at [304, 111] on span "Submit" at bounding box center [299, 111] width 13 height 5
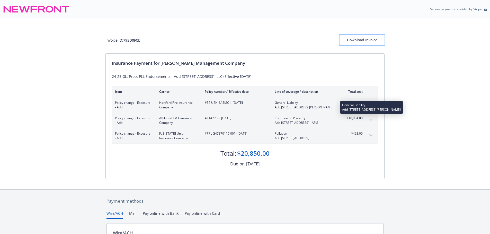
click at [359, 41] on div "Download Invoice" at bounding box center [362, 40] width 45 height 10
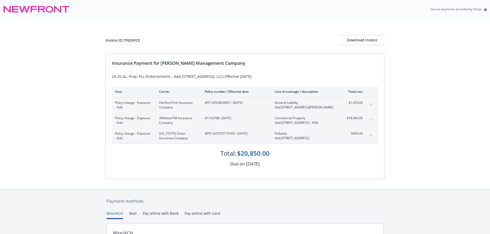
drag, startPoint x: 125, startPoint y: 22, endPoint x: 116, endPoint y: 2, distance: 21.2
click at [125, 22] on div "Invoice ID: 795D0FCE Download Invoice" at bounding box center [245, 36] width 279 height 35
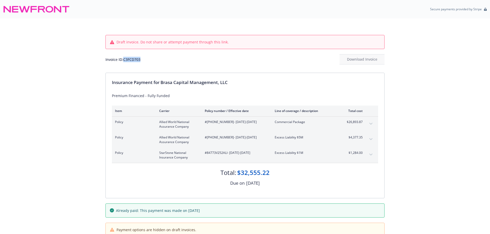
drag, startPoint x: 141, startPoint y: 60, endPoint x: 124, endPoint y: 60, distance: 16.5
click at [124, 60] on div "Invoice ID: C3FCD703" at bounding box center [123, 59] width 35 height 5
copy div "C3FCD703"
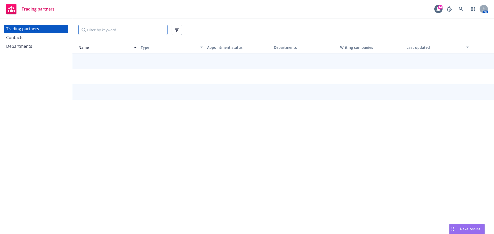
click at [120, 30] on input "Filter by keyword..." at bounding box center [122, 30] width 89 height 10
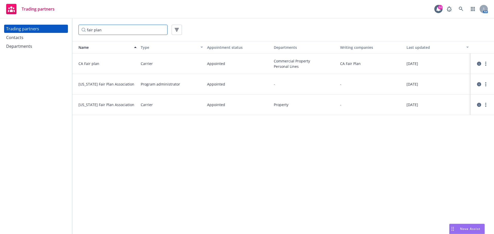
type input "fair plan"
click at [33, 39] on div "Contacts" at bounding box center [36, 37] width 60 height 8
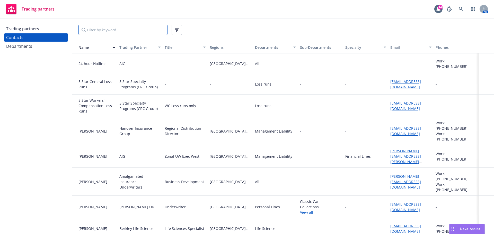
click at [123, 29] on input "Filter by keyword..." at bounding box center [122, 30] width 89 height 10
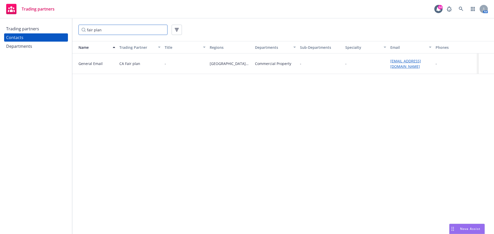
type input "fair plan"
click at [25, 47] on div "Departments" at bounding box center [19, 46] width 26 height 8
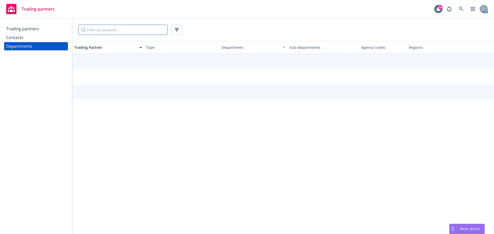
click at [111, 32] on input "Filter by keyword..." at bounding box center [122, 30] width 89 height 10
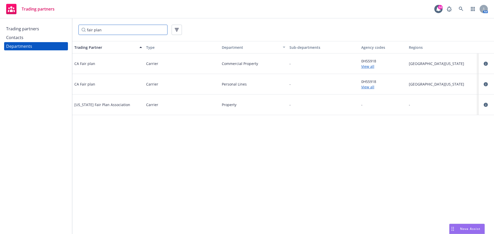
type input "fair plan"
click at [374, 61] on span "0H55918" at bounding box center [383, 60] width 44 height 5
drag, startPoint x: 378, startPoint y: 61, endPoint x: 360, endPoint y: 60, distance: 18.0
click at [360, 60] on div "0H55918 View all" at bounding box center [383, 64] width 48 height 21
copy span "0H55918"
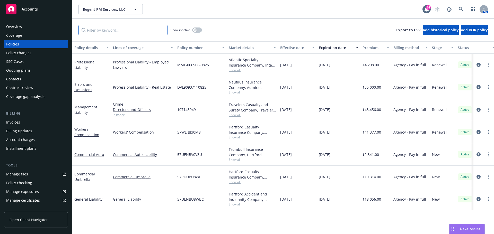
click at [114, 28] on input "Filter by keyword..." at bounding box center [122, 30] width 89 height 10
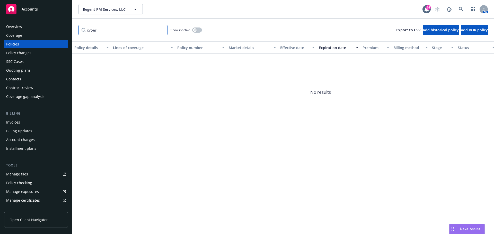
type input "cyber"
click at [10, 70] on div "Quoting plans" at bounding box center [18, 70] width 24 height 8
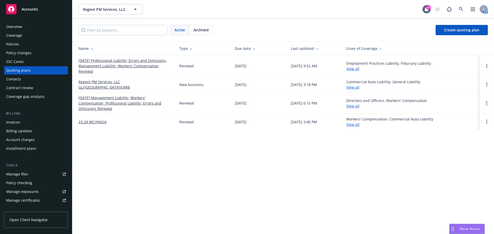
click at [140, 59] on link "[DATE] Professional Liability, Errors and Omissions, Management Liability, Work…" at bounding box center [124, 66] width 93 height 16
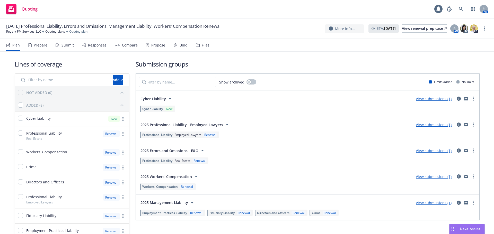
click at [178, 46] on div "Bind" at bounding box center [180, 45] width 14 height 12
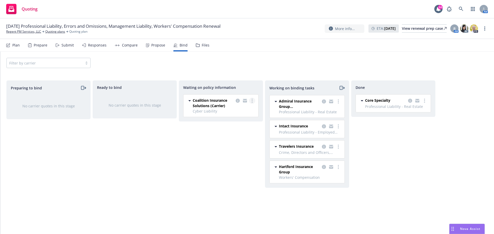
click at [253, 101] on link "more" at bounding box center [252, 101] width 6 height 6
click at [247, 108] on link "Create policies" at bounding box center [231, 111] width 47 height 10
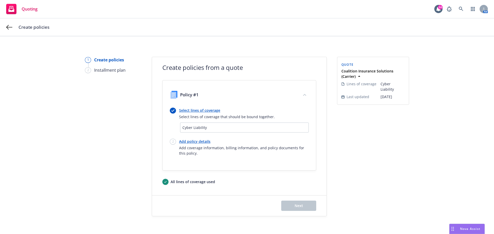
click at [199, 139] on link "Add policy details" at bounding box center [244, 141] width 130 height 5
select select "12"
select select "CA"
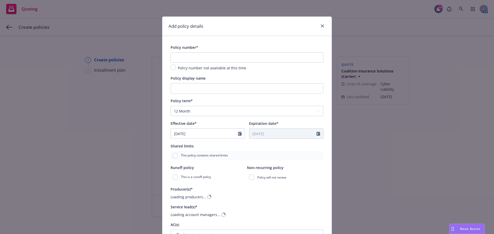
click at [199, 50] on div "Policy number*" at bounding box center [247, 47] width 153 height 6
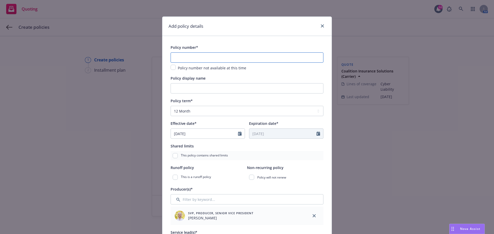
click at [196, 58] on input "text" at bounding box center [247, 57] width 153 height 10
paste input "C-4LPX-306613-CYBER-2025"
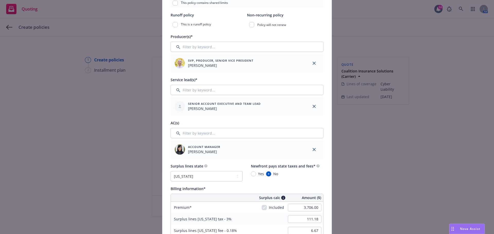
scroll to position [154, 0]
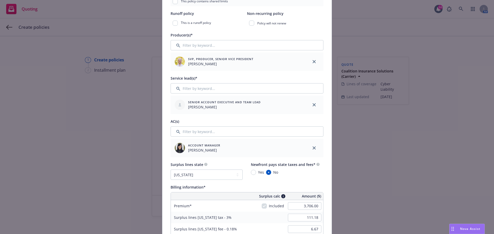
type input "C-4LPX-306613-CYBER-2025"
click at [200, 127] on input "Filter by keyword..." at bounding box center [247, 132] width 153 height 10
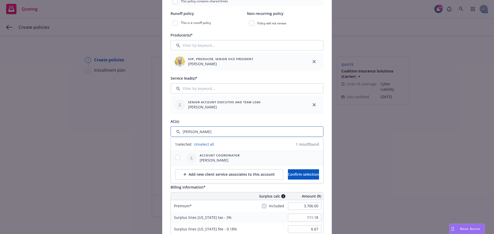
type input "jake"
click at [177, 159] on input "checkbox" at bounding box center [177, 157] width 5 height 5
checkbox input "true"
click at [306, 175] on span "Confirm selection" at bounding box center [303, 174] width 31 height 5
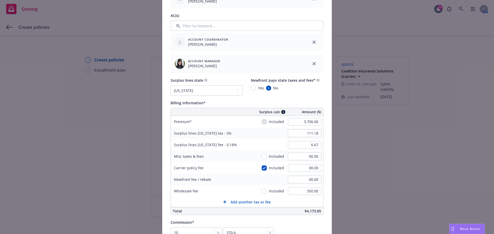
scroll to position [283, 0]
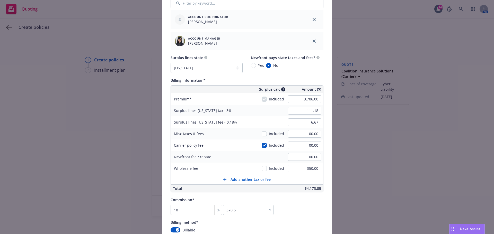
click at [326, 76] on div "Policy number* C-4LPX-306613-CYBER-2025 Policy number not available at this tim…" at bounding box center [246, 108] width 169 height 710
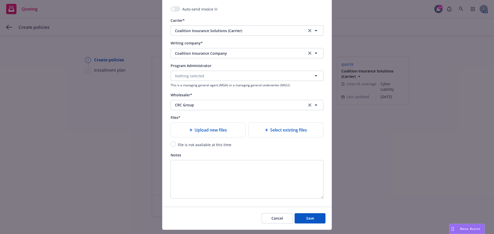
scroll to position [551, 0]
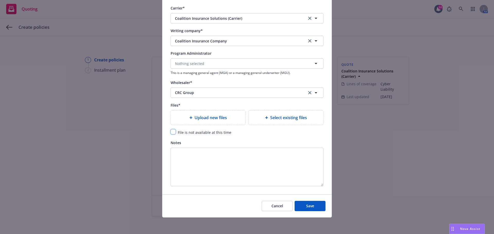
click at [171, 133] on input "checkbox" at bounding box center [173, 131] width 5 height 5
checkbox input "true"
click at [298, 203] on button "Save" at bounding box center [310, 206] width 31 height 10
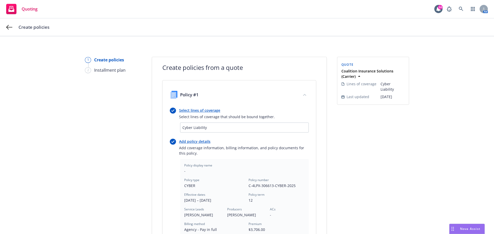
scroll to position [147, 0]
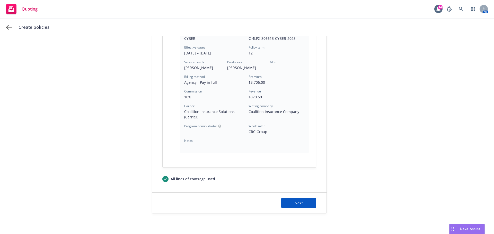
click at [305, 197] on div "Next" at bounding box center [239, 203] width 174 height 21
click at [304, 204] on button "Next" at bounding box center [298, 203] width 35 height 10
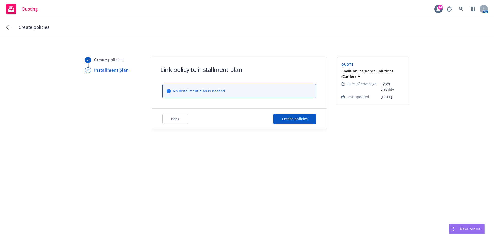
scroll to position [0, 0]
click at [300, 124] on button "Create policies" at bounding box center [294, 119] width 43 height 10
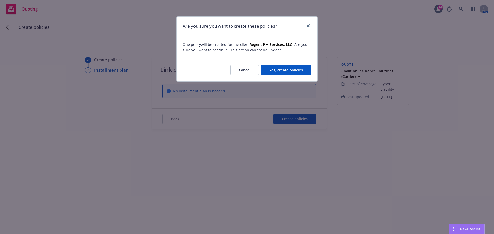
click at [299, 121] on div "Are you sure you want to create these policies? One policy will be created for …" at bounding box center [247, 117] width 494 height 234
click at [297, 68] on button "Yes, create policies" at bounding box center [286, 70] width 50 height 10
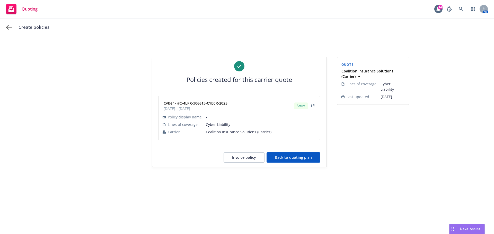
click at [318, 159] on button "Back to quoting plan" at bounding box center [294, 158] width 54 height 10
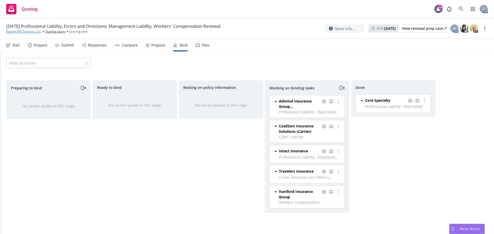
click at [31, 32] on link "Regent PM Services, LLC" at bounding box center [23, 31] width 35 height 5
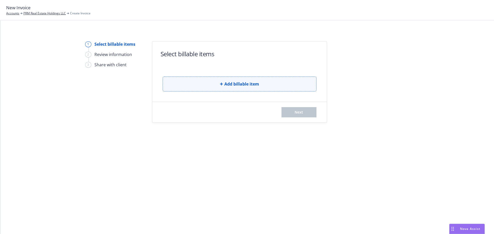
click at [225, 83] on span "Add billable item" at bounding box center [241, 84] width 35 height 6
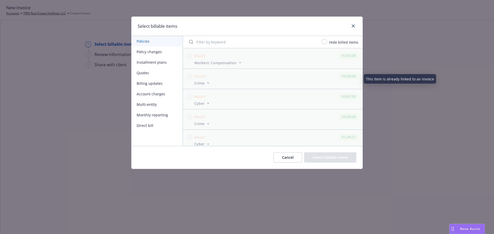
click at [161, 53] on button "Policy changes" at bounding box center [156, 52] width 51 height 11
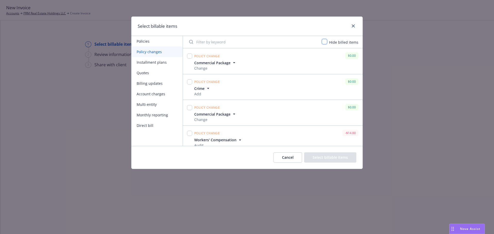
click at [327, 42] on input "checkbox" at bounding box center [324, 41] width 5 height 5
checkbox input "true"
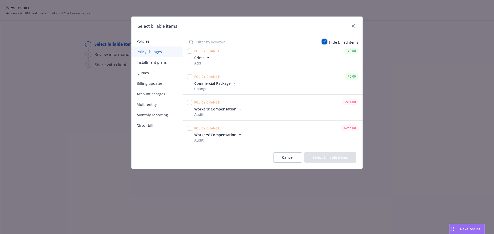
scroll to position [31, 0]
click at [189, 129] on input "checkbox" at bounding box center [189, 128] width 5 height 5
checkbox input "true"
click at [328, 162] on button "Select billable items" at bounding box center [330, 158] width 52 height 10
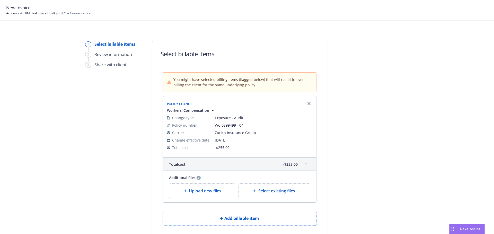
scroll to position [44, 0]
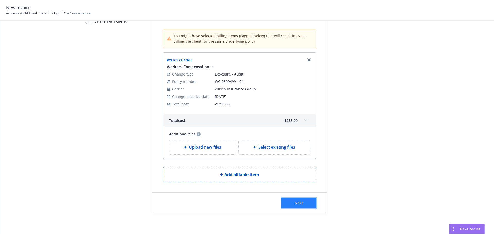
click at [291, 200] on button "Next" at bounding box center [299, 203] width 35 height 10
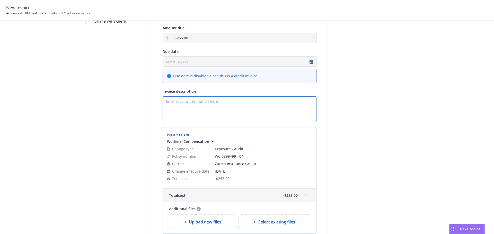
click at [217, 106] on textarea "Invoice description" at bounding box center [240, 109] width 154 height 26
paste textarea "24-25 WC Final Audit Invoice - Zurich (Revised 8.29.25)"
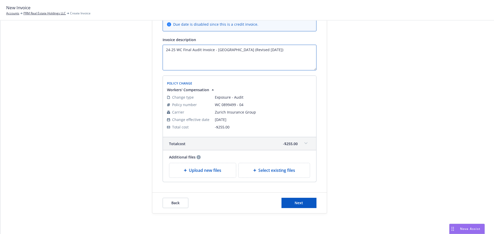
scroll to position [0, 0]
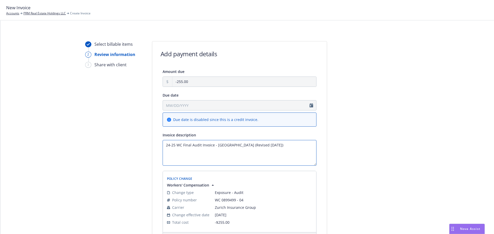
click at [198, 145] on textarea "24-25 WC Final Audit Invoice - Zurich (Revised 8.29.25)" at bounding box center [240, 153] width 154 height 26
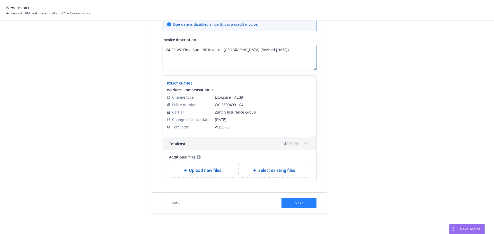
type textarea "24-25 WC Final Audit RP Invoice - [GEOGRAPHIC_DATA] (Revised [DATE])"
click at [295, 204] on span "Next" at bounding box center [299, 203] width 8 height 5
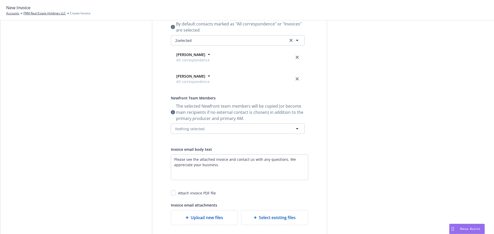
scroll to position [0, 0]
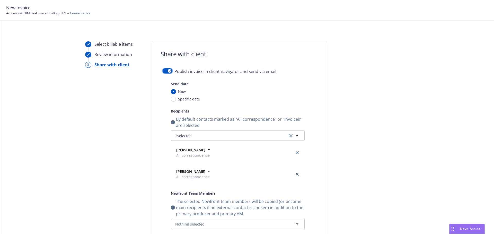
click at [163, 70] on button "button" at bounding box center [168, 70] width 10 height 5
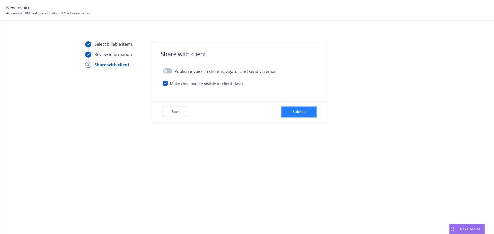
click at [297, 112] on span "Submit" at bounding box center [299, 111] width 13 height 5
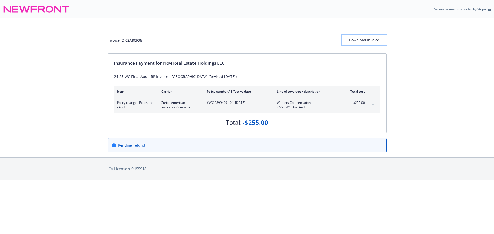
drag, startPoint x: 376, startPoint y: 41, endPoint x: 165, endPoint y: 150, distance: 237.5
click at [376, 41] on div "Download Invoice" at bounding box center [364, 40] width 45 height 10
